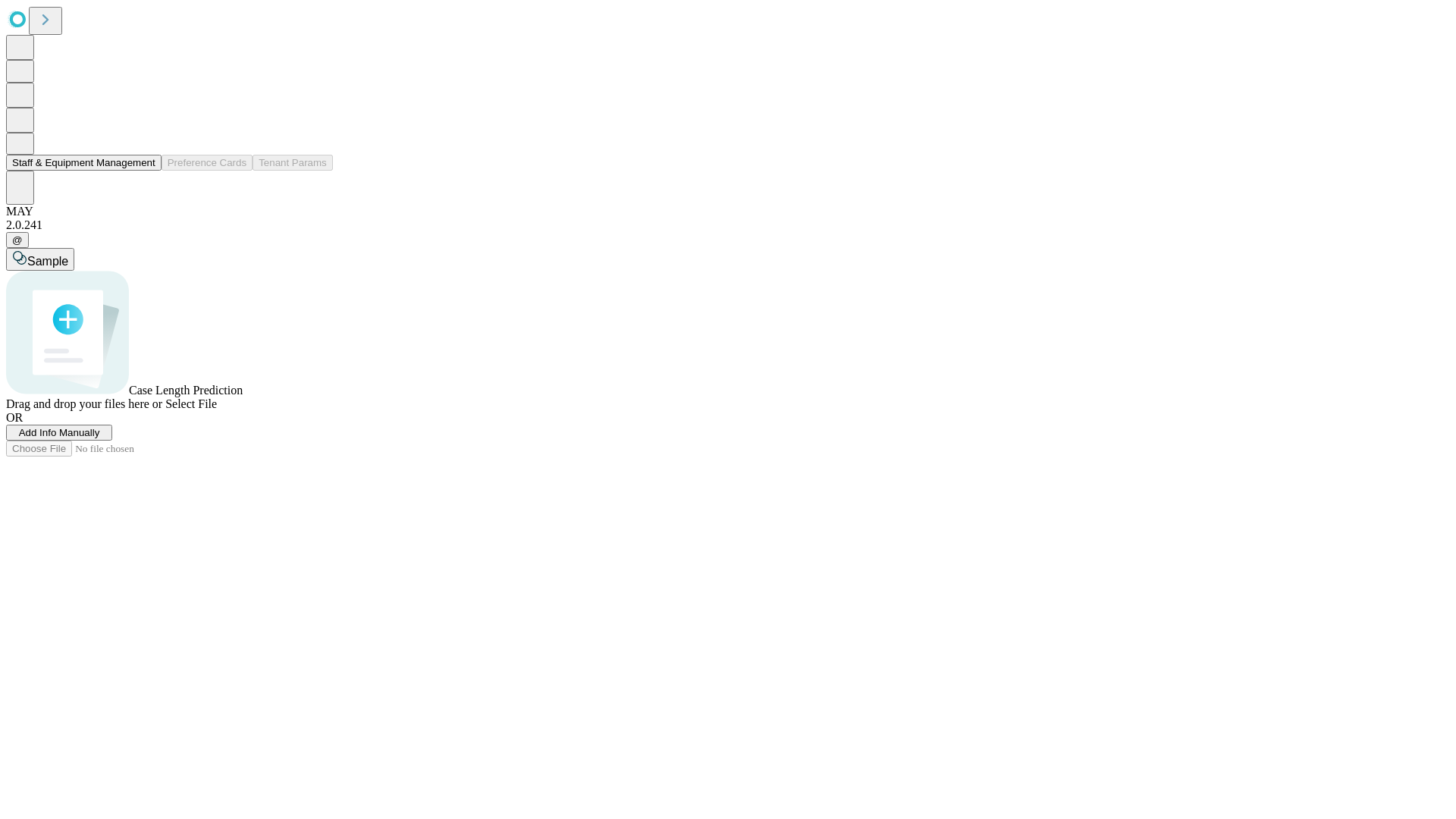
click at [145, 170] on button "Staff & Equipment Management" at bounding box center [84, 162] width 156 height 16
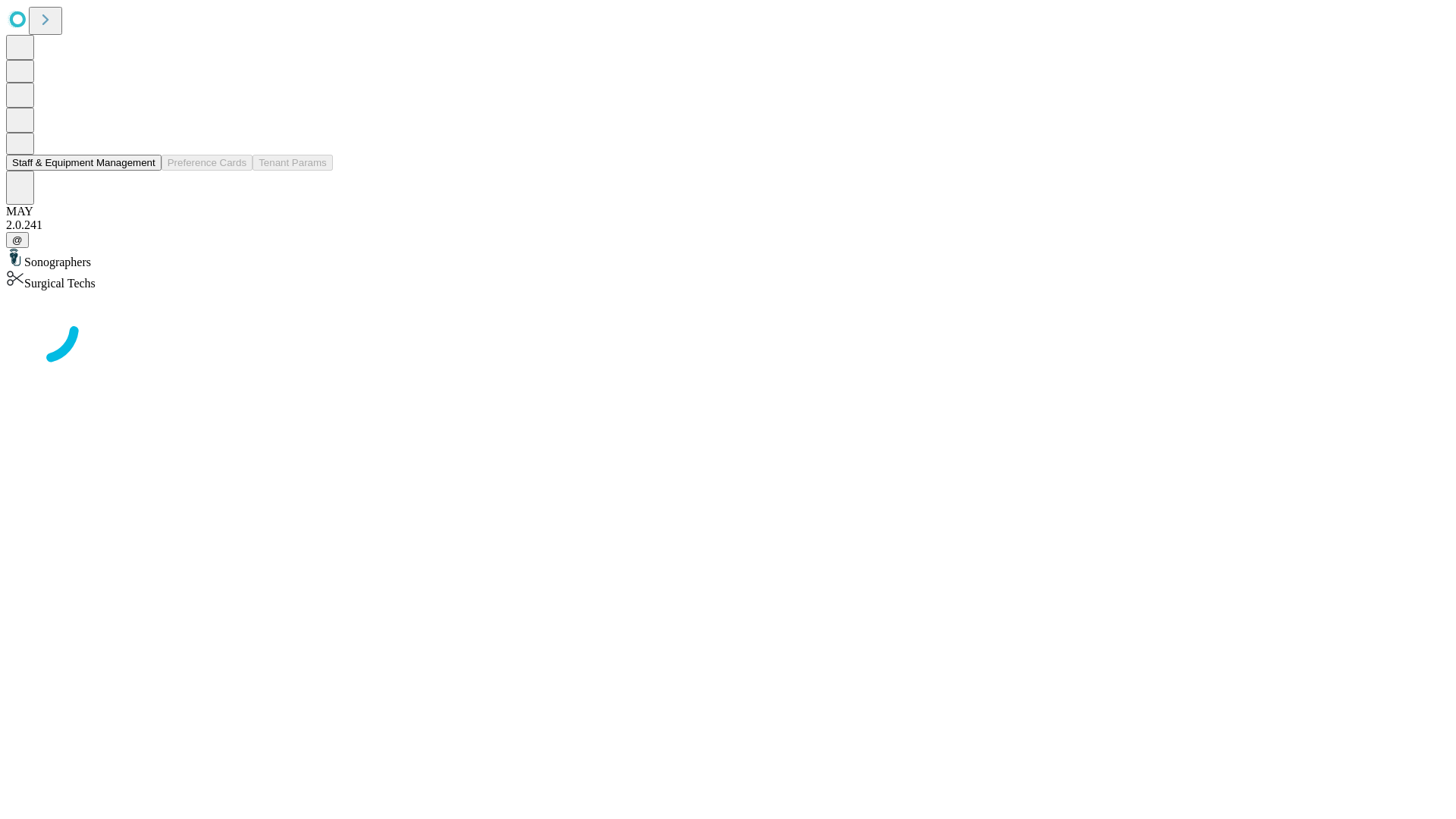
click at [145, 170] on button "Staff & Equipment Management" at bounding box center [84, 162] width 156 height 16
